Goal: Information Seeking & Learning: Learn about a topic

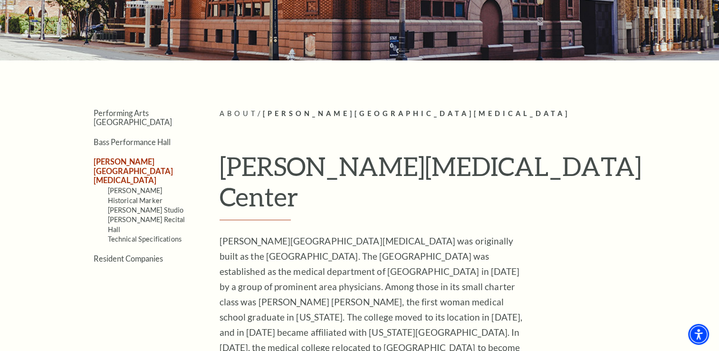
scroll to position [143, 0]
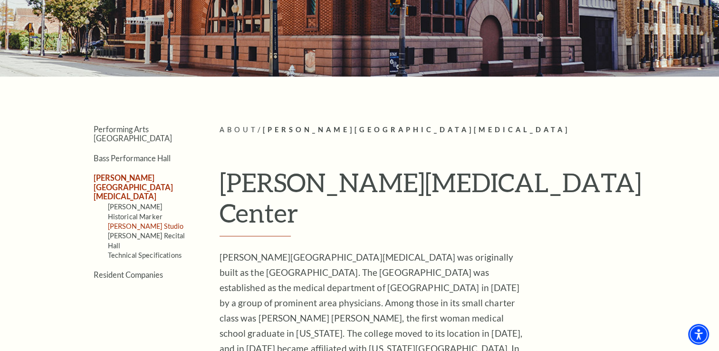
click at [129, 222] on link "McDavid Studio" at bounding box center [146, 226] width 76 height 8
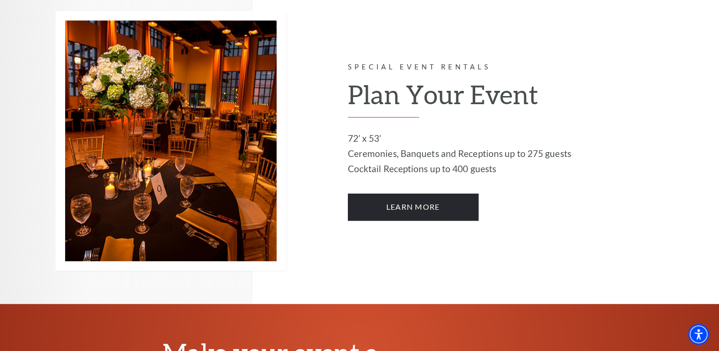
scroll to position [570, 0]
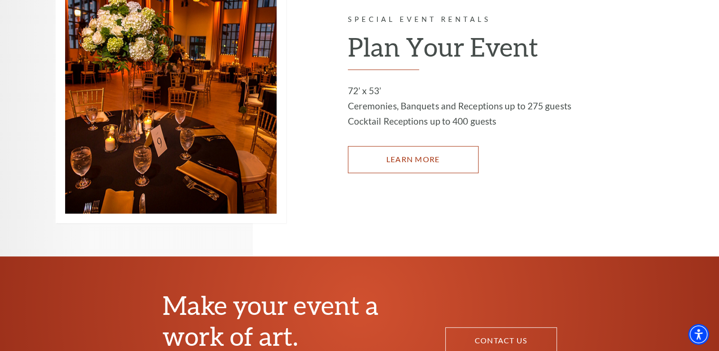
click at [398, 149] on link "LEARN MORE" at bounding box center [413, 159] width 131 height 27
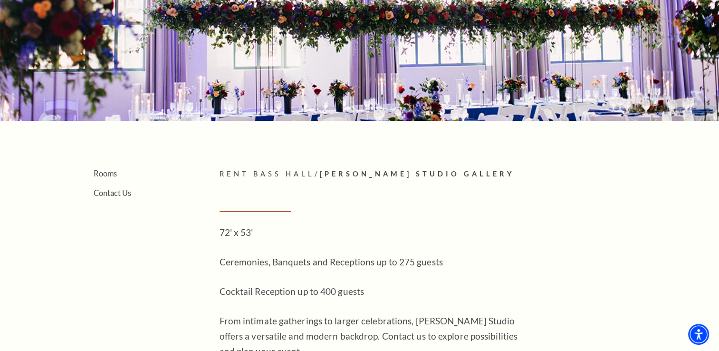
scroll to position [95, 0]
